Goal: Task Accomplishment & Management: Manage account settings

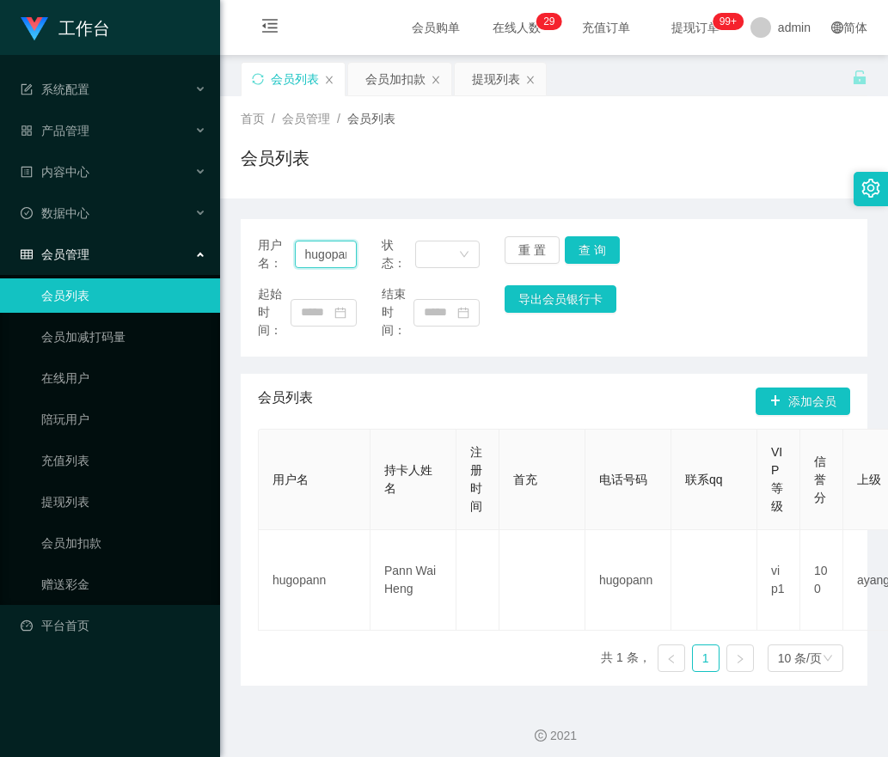
click at [346, 256] on input "hugopann" at bounding box center [326, 255] width 62 height 28
click at [514, 246] on button "重 置" at bounding box center [532, 250] width 55 height 28
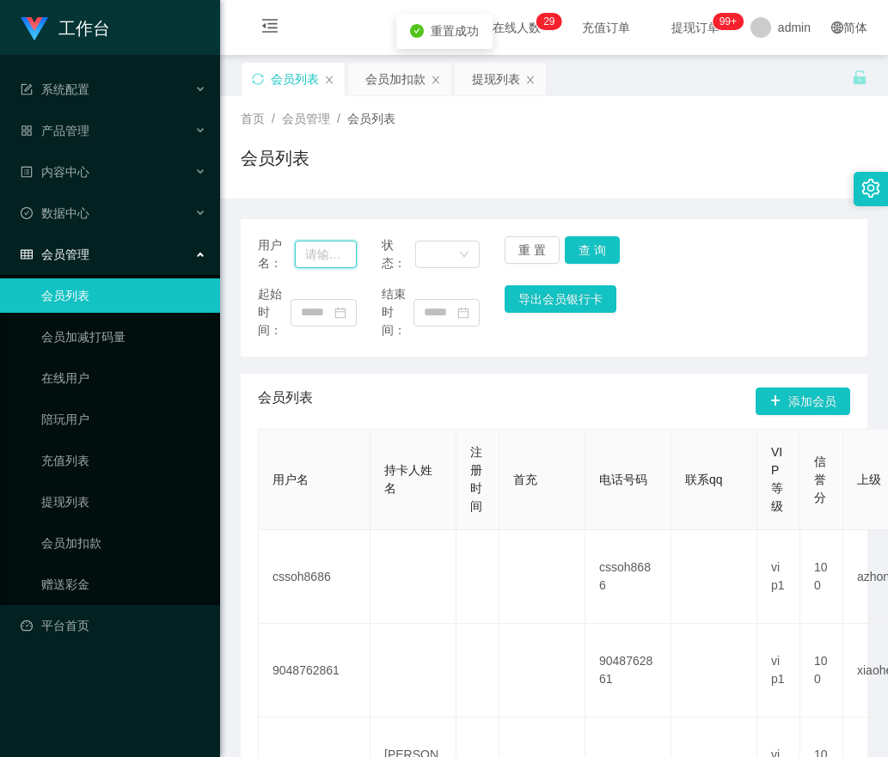
click at [345, 254] on input "text" at bounding box center [326, 255] width 62 height 28
paste input "Mahi7144"
type input "Mahi7144"
click at [565, 247] on button "查 询" at bounding box center [592, 250] width 55 height 28
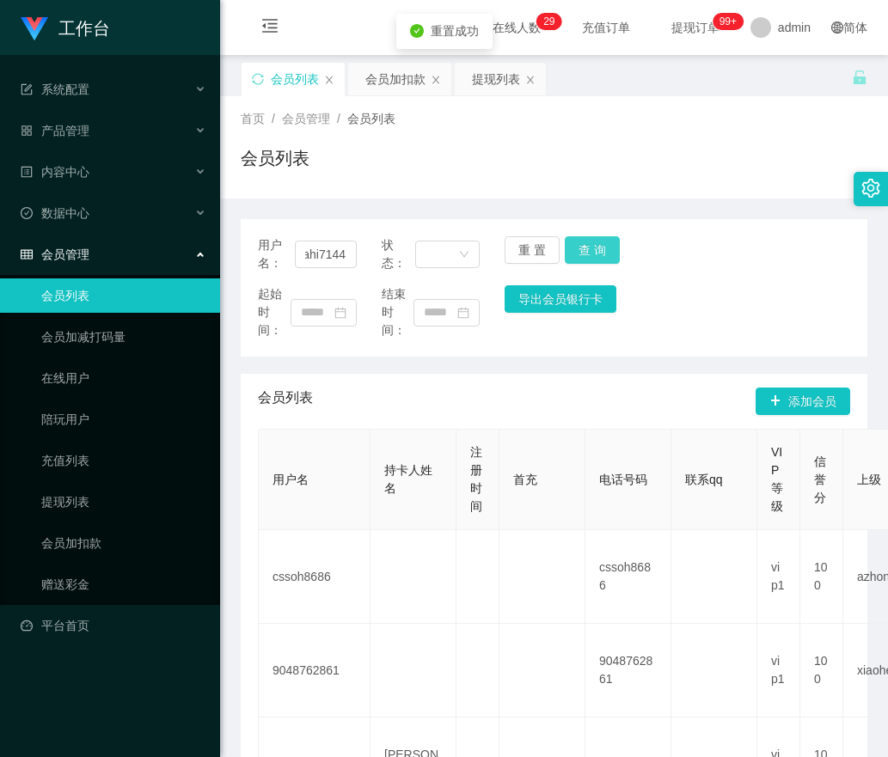
scroll to position [0, 0]
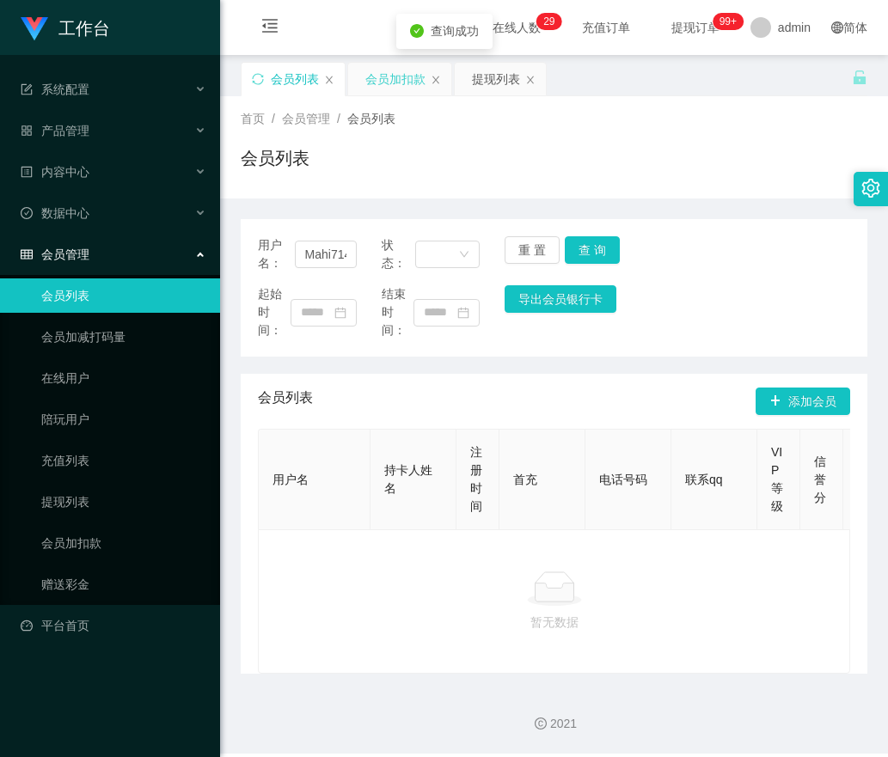
click at [379, 75] on div "会员加扣款" at bounding box center [395, 79] width 60 height 33
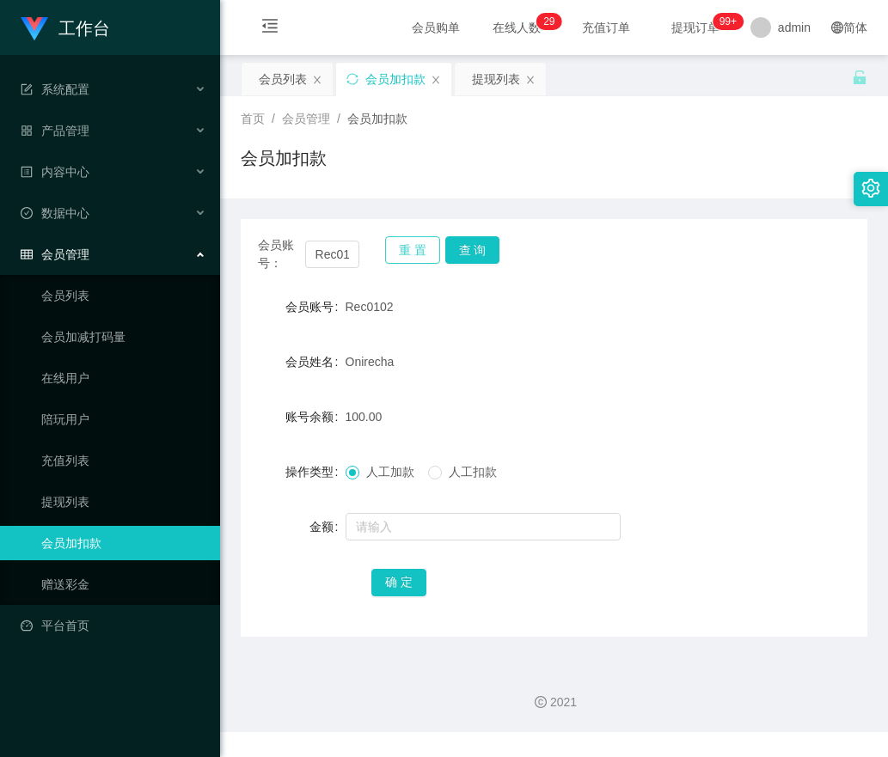
click at [425, 254] on button "重 置" at bounding box center [412, 250] width 55 height 28
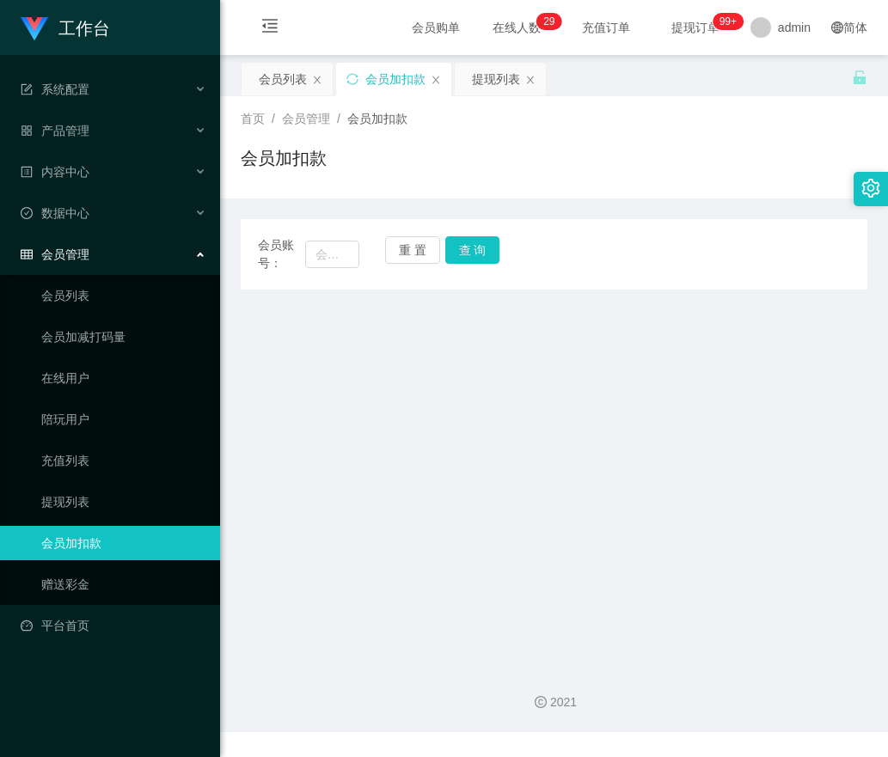
click at [360, 261] on div "会员账号： 重 置 查 询" at bounding box center [554, 254] width 627 height 36
drag, startPoint x: 357, startPoint y: 256, endPoint x: 371, endPoint y: 254, distance: 13.9
click at [356, 256] on input "text" at bounding box center [332, 255] width 55 height 28
paste input "Mahi7144"
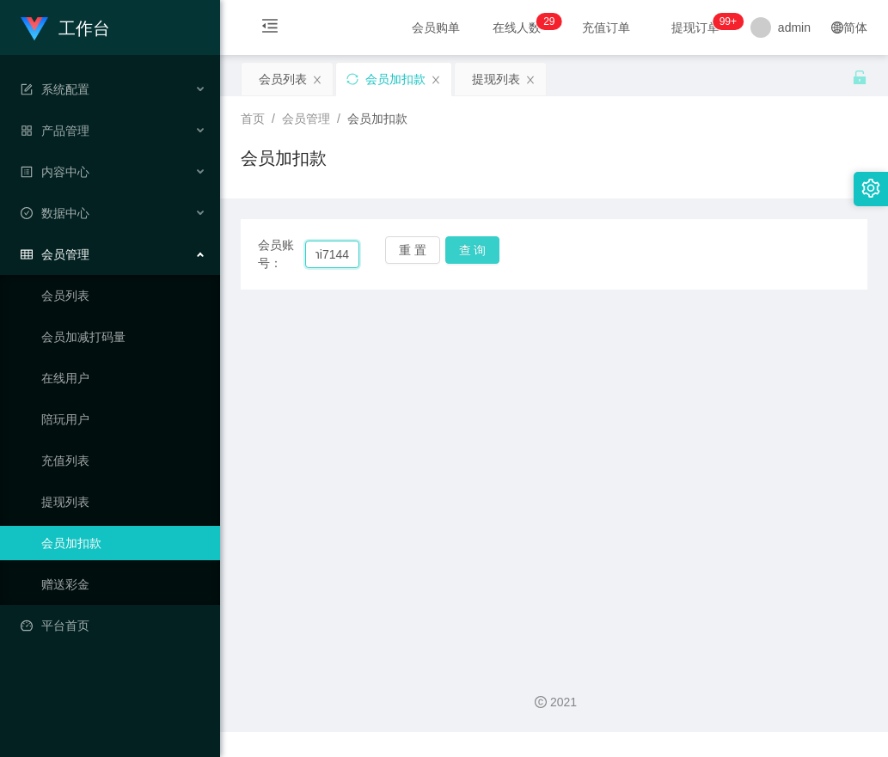
type input "Mahi7144"
click at [479, 252] on button "查 询" at bounding box center [472, 250] width 55 height 28
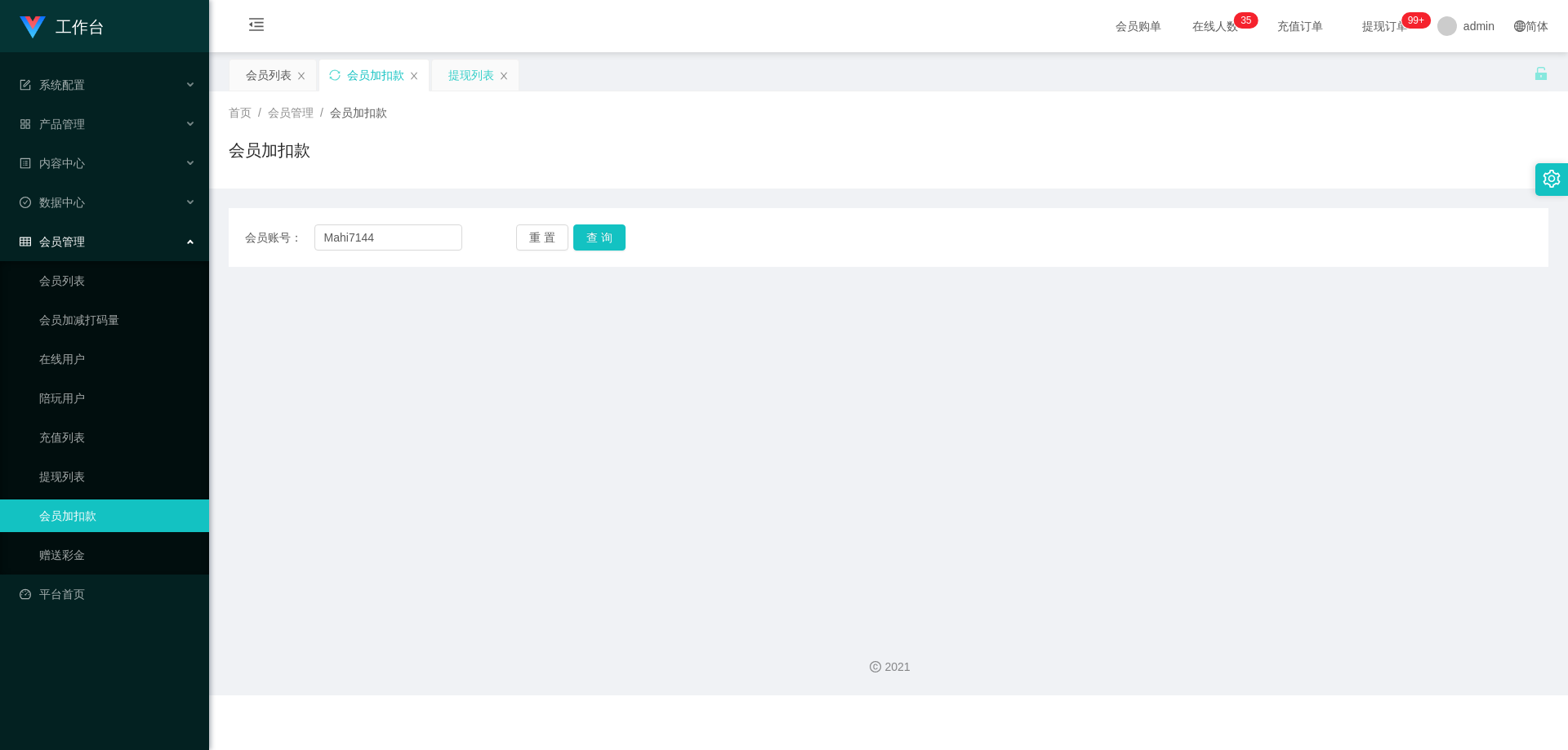
click at [463, 62] on div "提现列表" at bounding box center [471, 75] width 46 height 31
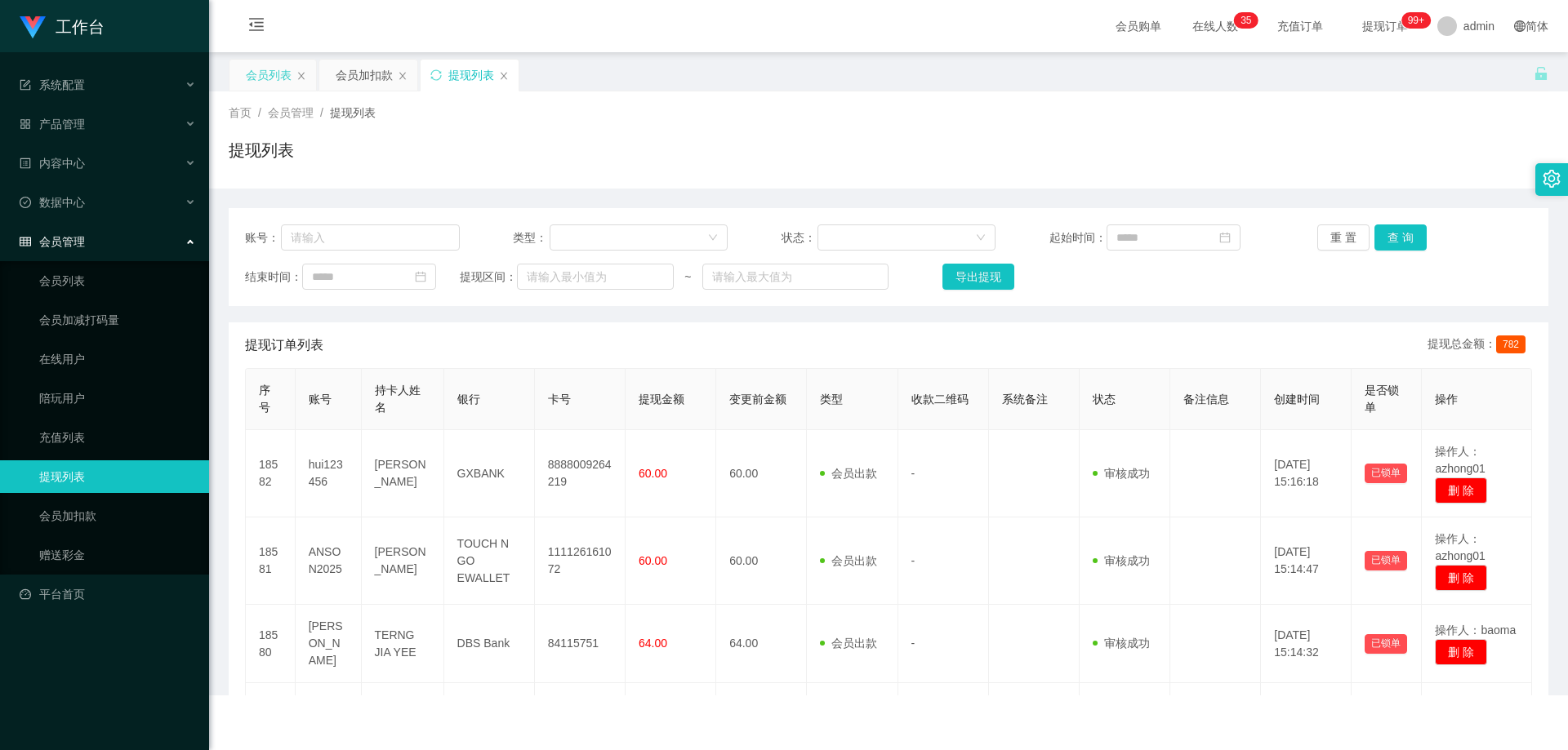
click at [275, 73] on div "会员列表" at bounding box center [269, 75] width 46 height 31
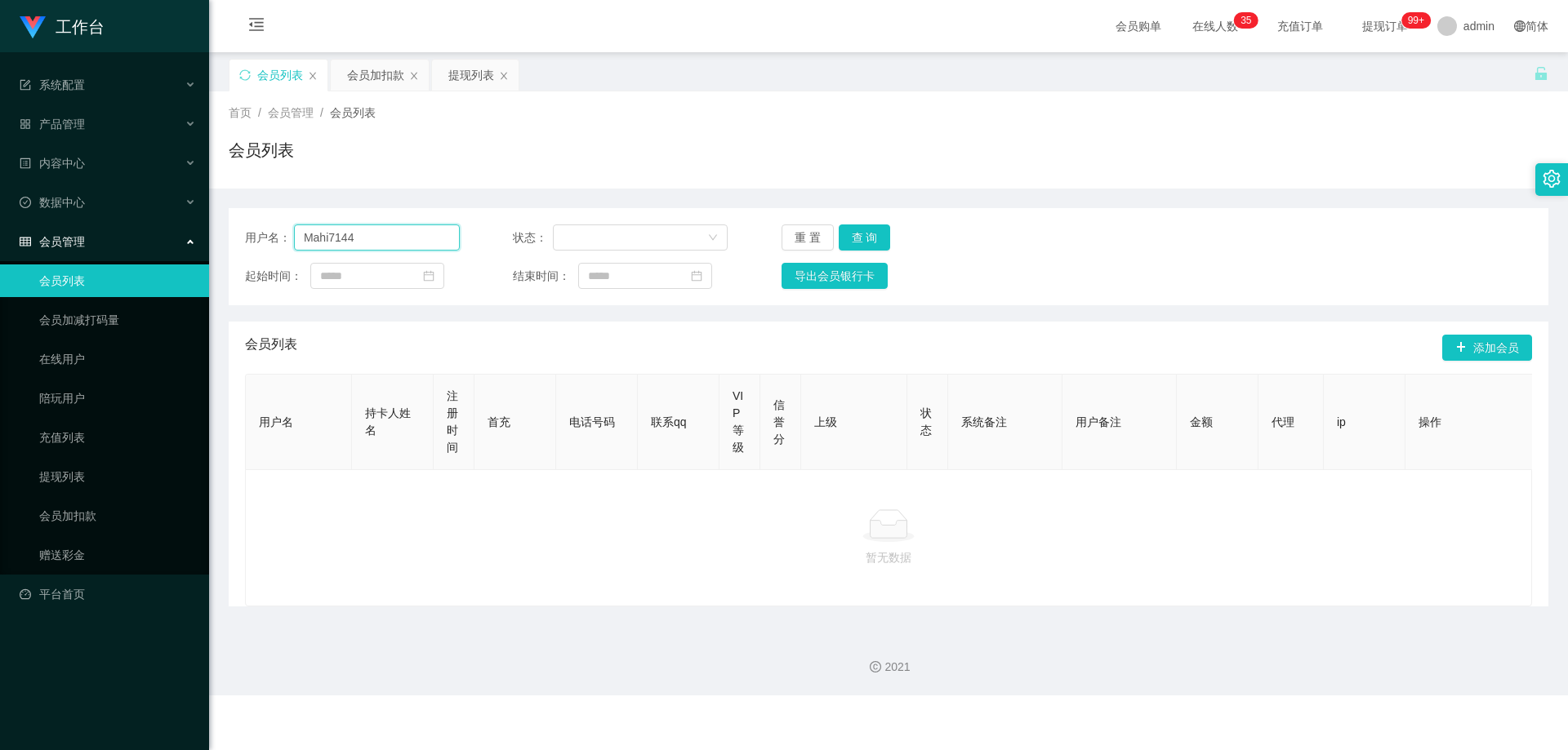
drag, startPoint x: 394, startPoint y: 241, endPoint x: 208, endPoint y: 252, distance: 186.3
click at [200, 248] on section "工作台 系统配置 产品管理 内容中心 数据中心 会员管理 会员列表 会员加减打码量 在线用户 陪玩用户 充值列表 提现列表 会员加扣款 赠送彩金 平台首页 保…" at bounding box center [784, 347] width 1568 height 696
paste input "91009086"
type input "91009086"
click at [842, 228] on button "查 询" at bounding box center [864, 237] width 52 height 27
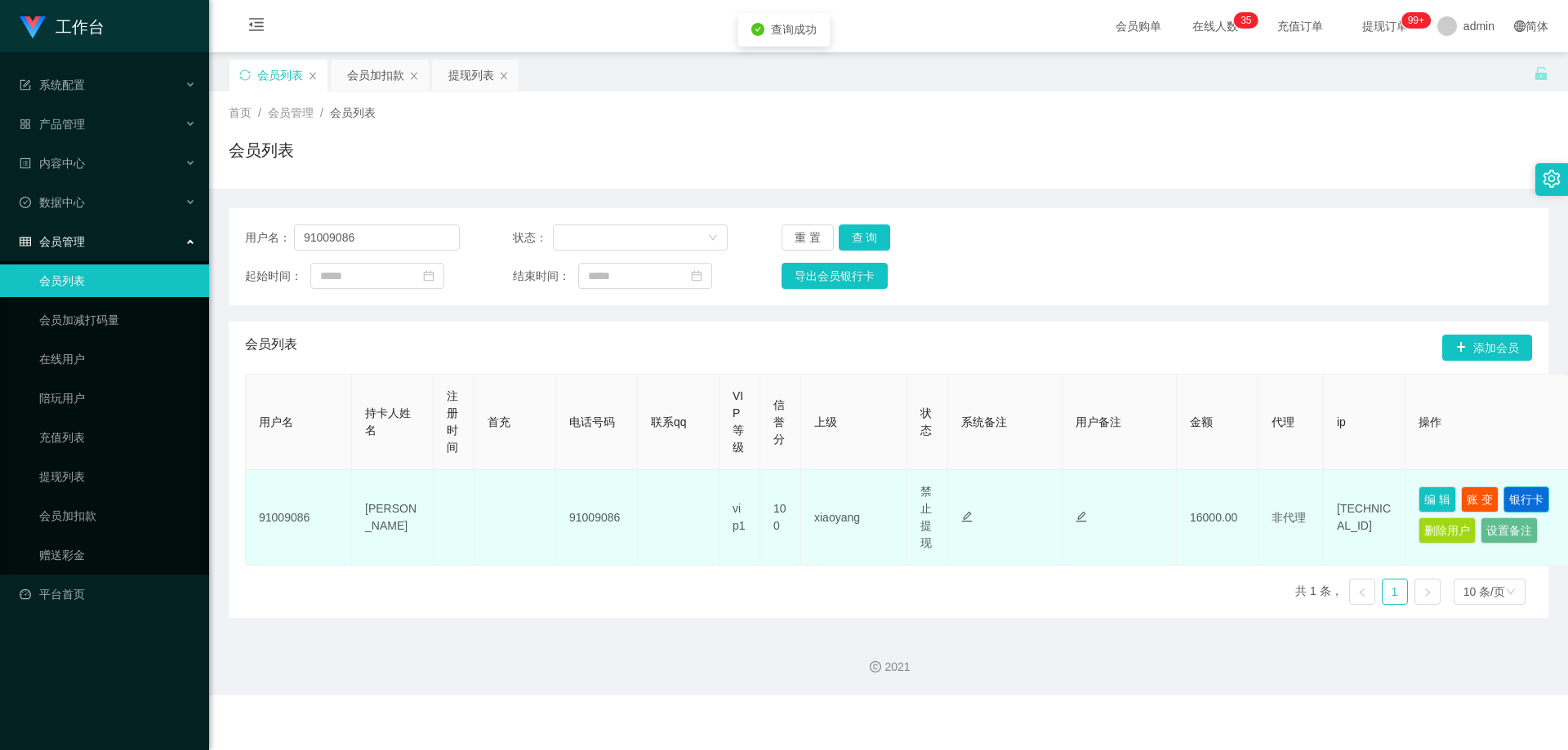
click at [842, 500] on button "银行卡" at bounding box center [1526, 499] width 46 height 27
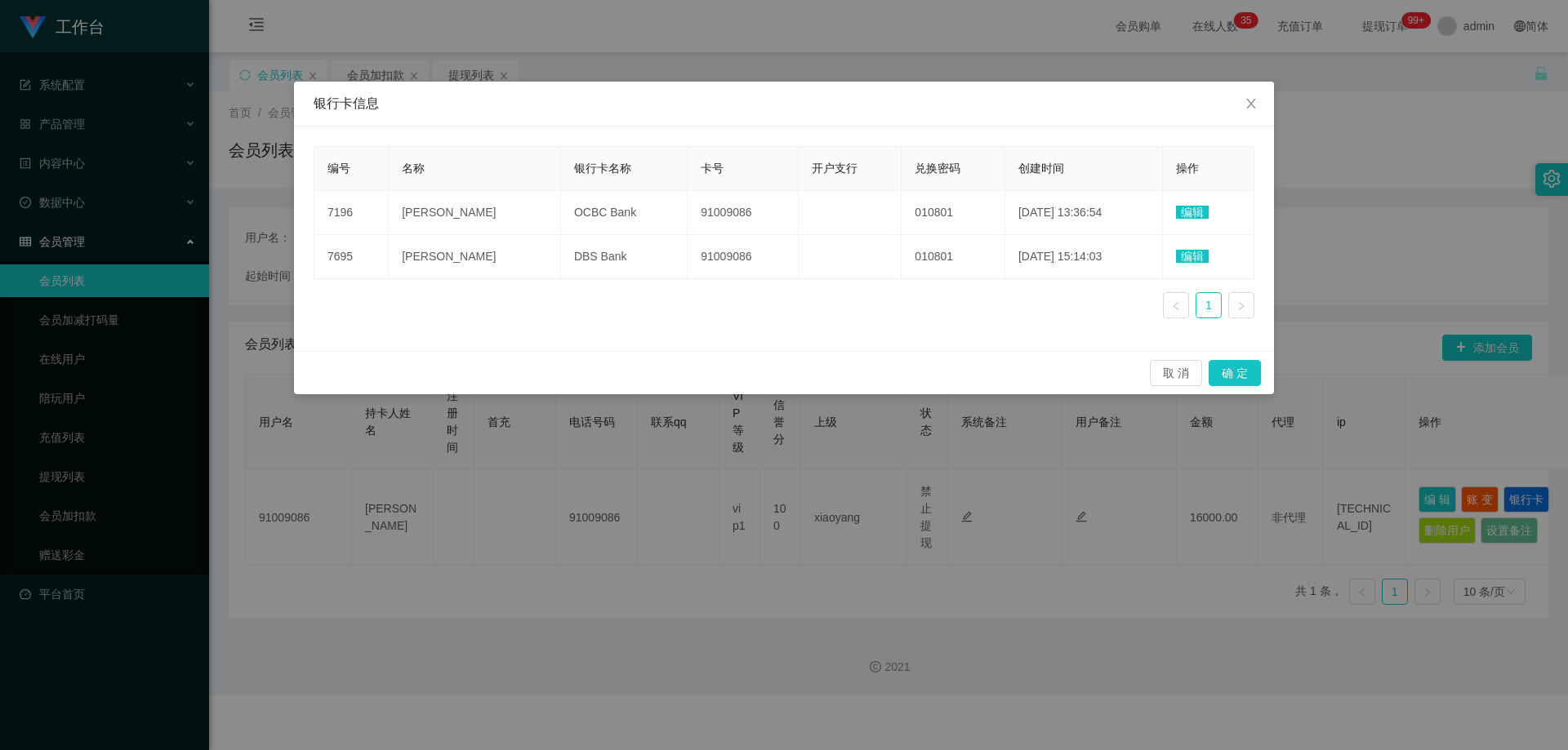
drag, startPoint x: 1428, startPoint y: 106, endPoint x: 1495, endPoint y: 3, distance: 122.9
click at [842, 104] on div "银行卡信息 编号 名称 银行卡名称 卡号 开户支行 兑换密码 创建时间 操作 7196 [PERSON_NAME] OCBC Bank 91009086 01…" at bounding box center [784, 375] width 1568 height 750
